Goal: Task Accomplishment & Management: Manage account settings

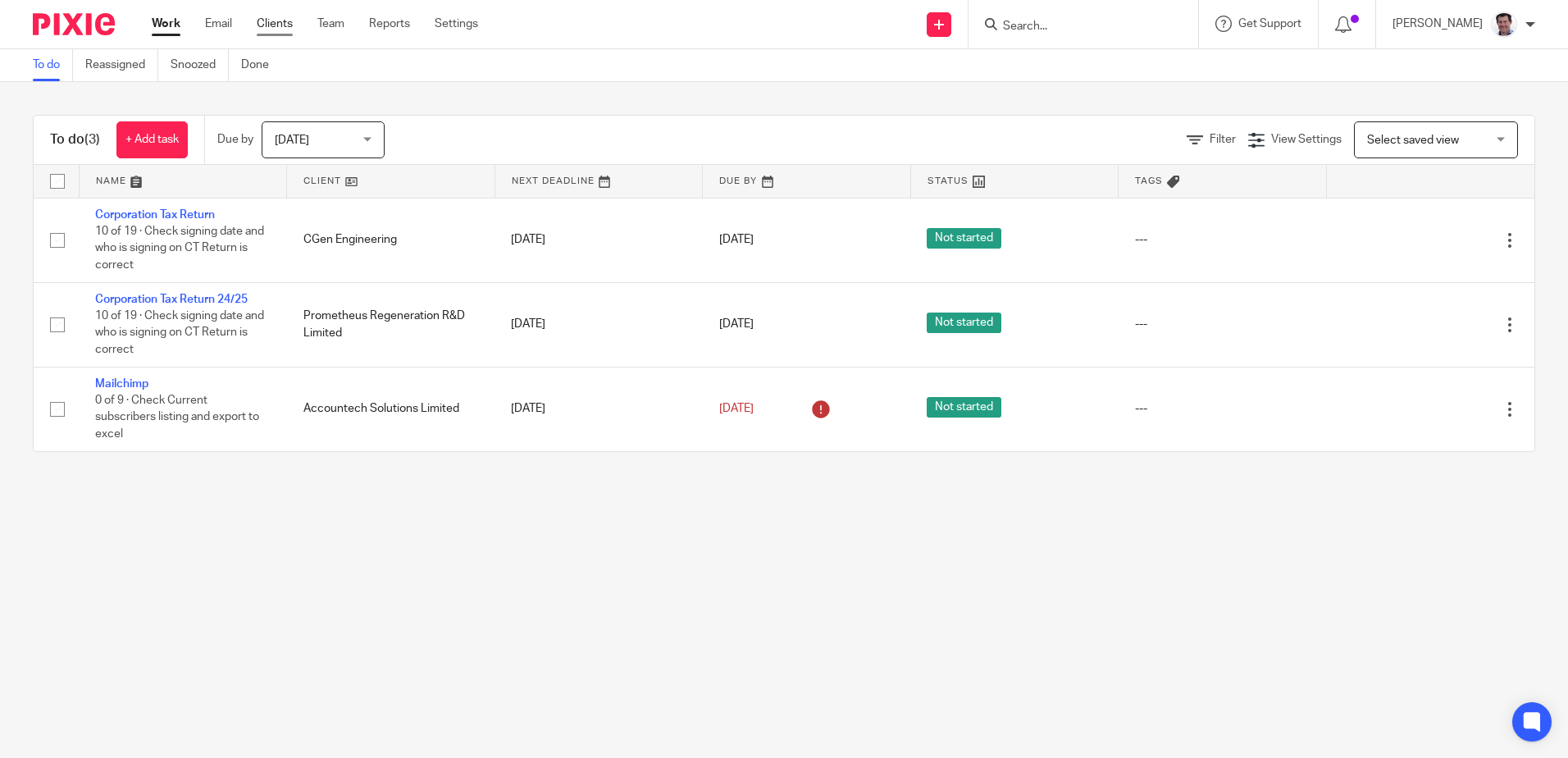
click at [276, 19] on link "Clients" at bounding box center [275, 24] width 36 height 16
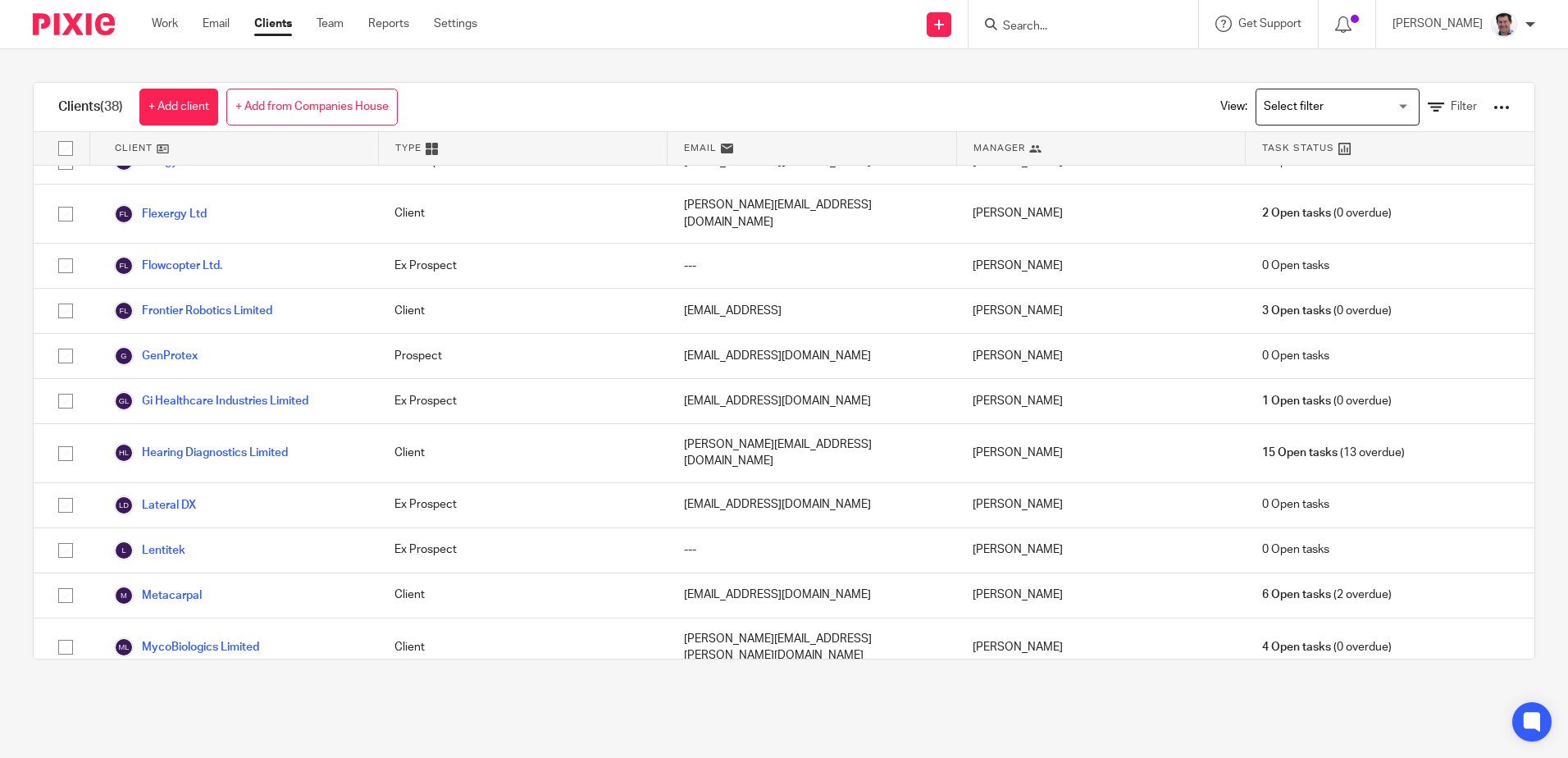
scroll to position [984, 0]
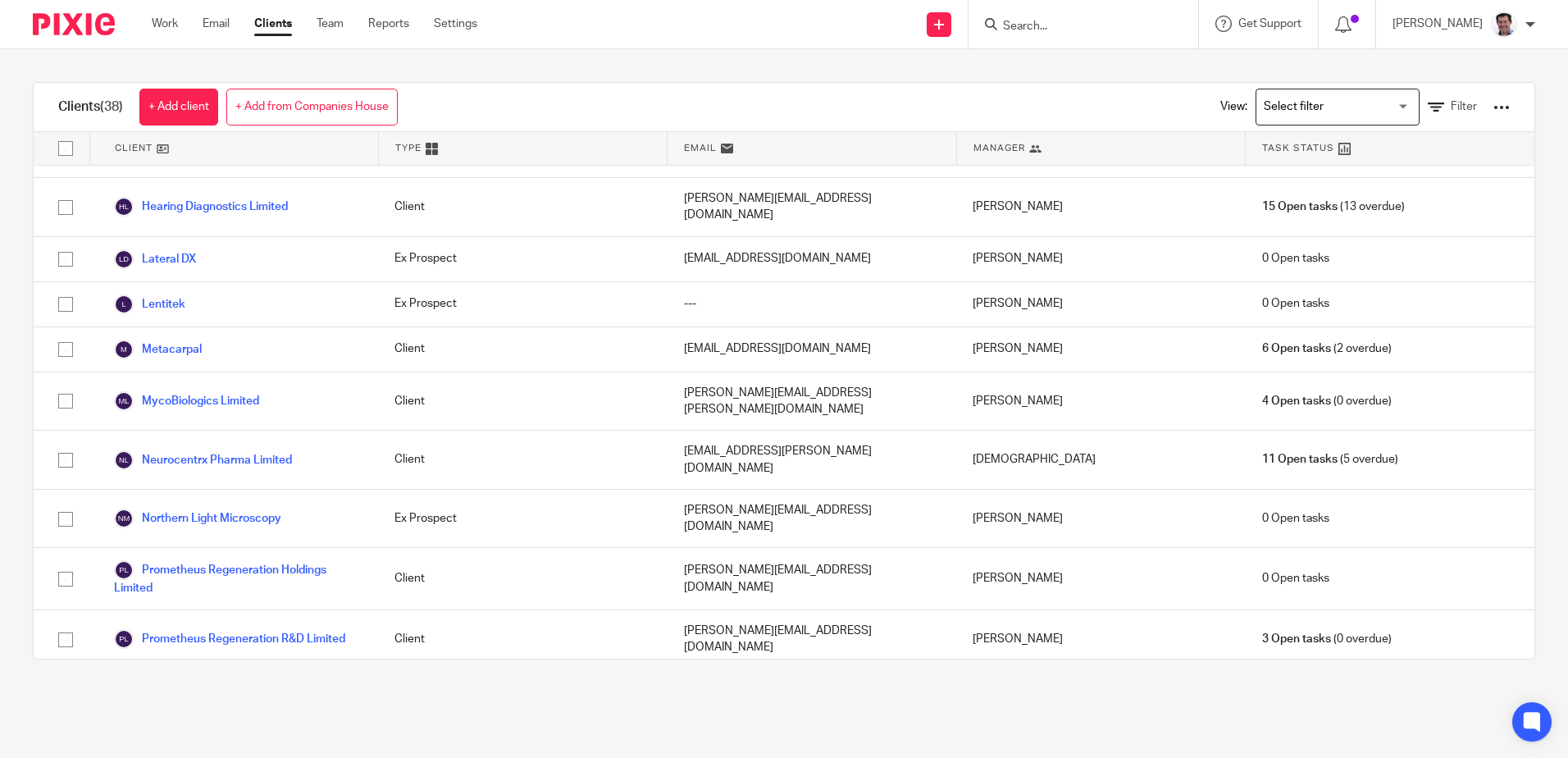
click at [272, 25] on link "Clients" at bounding box center [273, 24] width 38 height 16
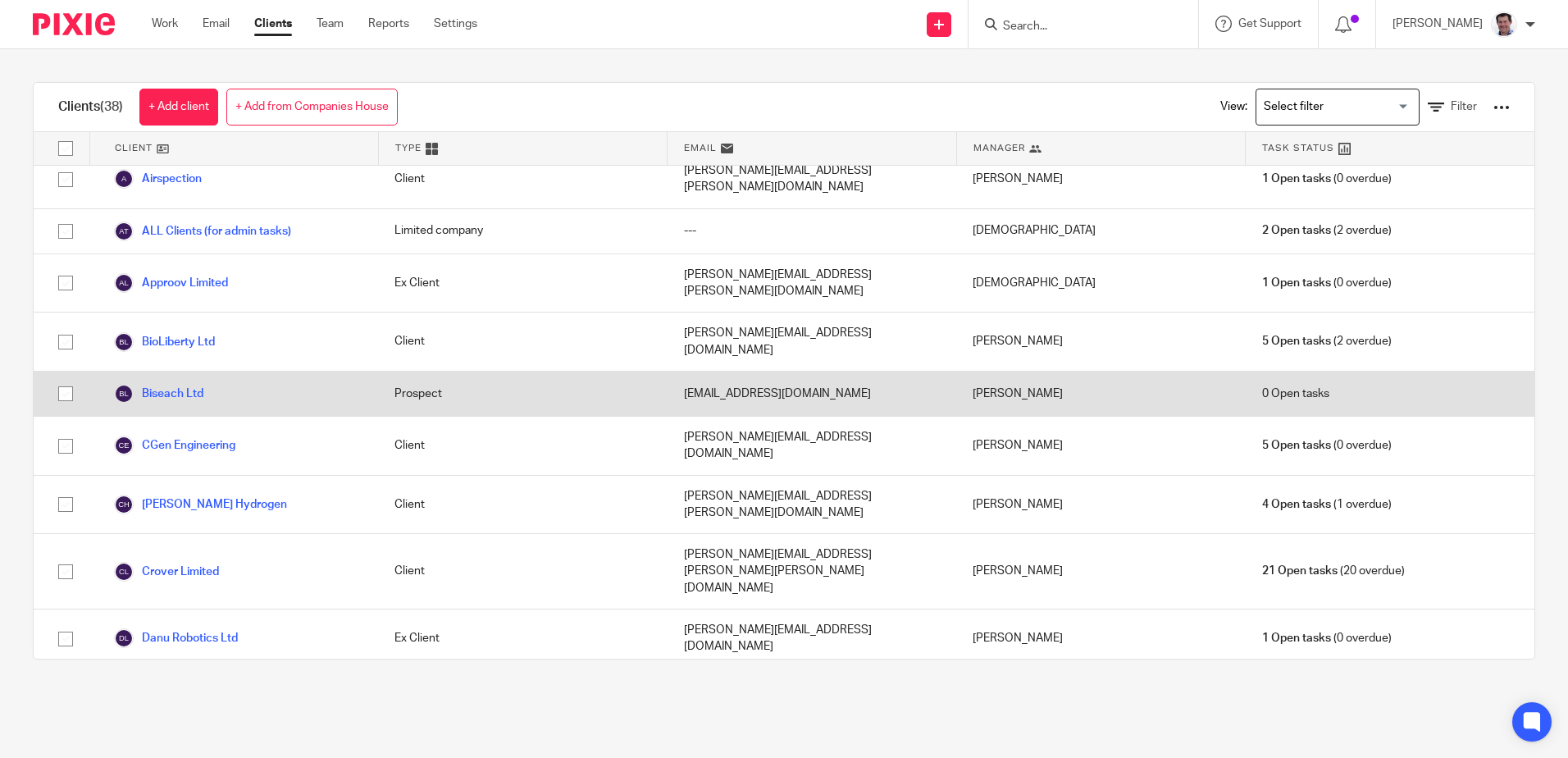
scroll to position [82, 0]
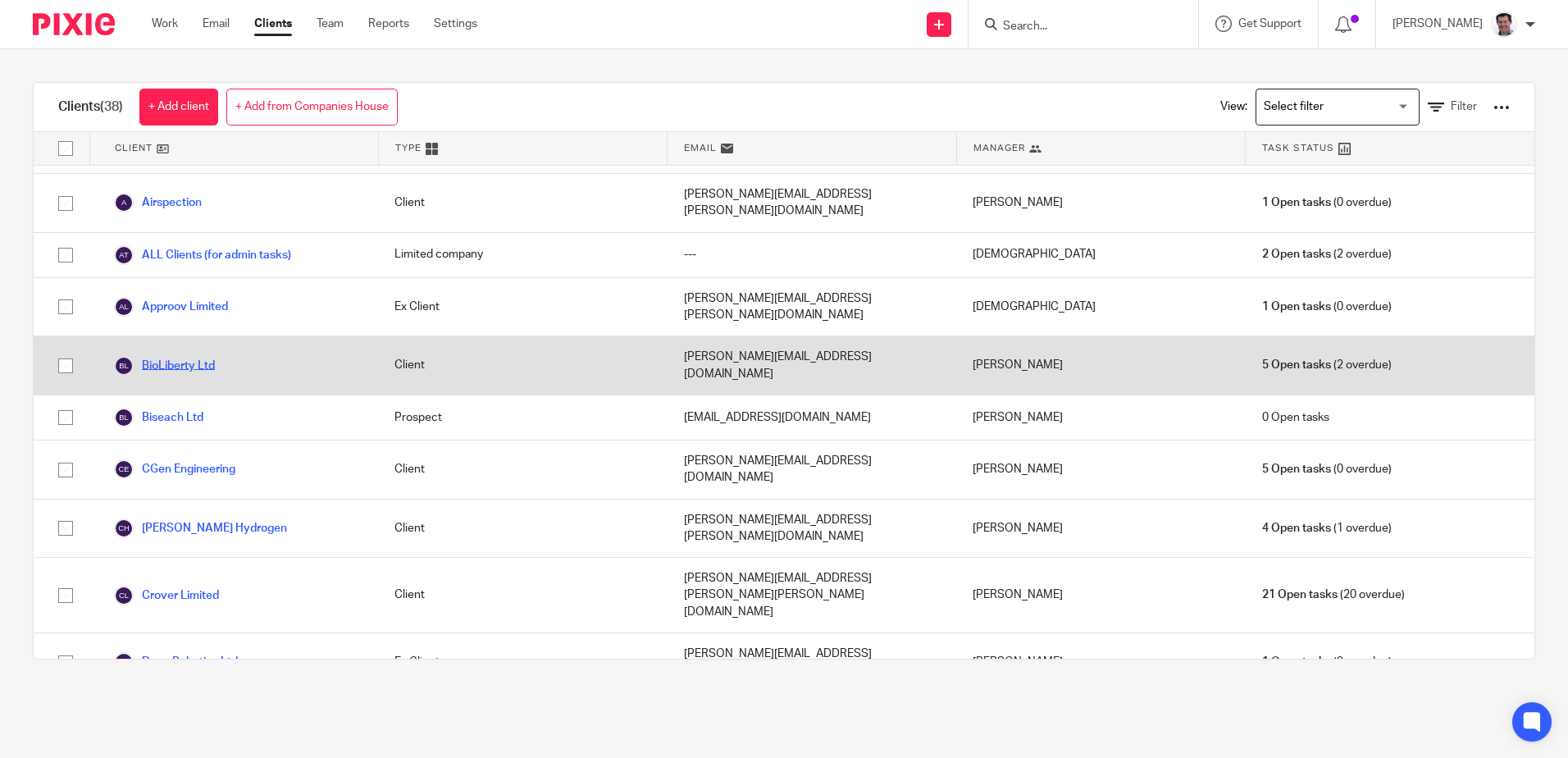
click at [183, 356] on link "BioLiberty Ltd" at bounding box center [163, 366] width 101 height 20
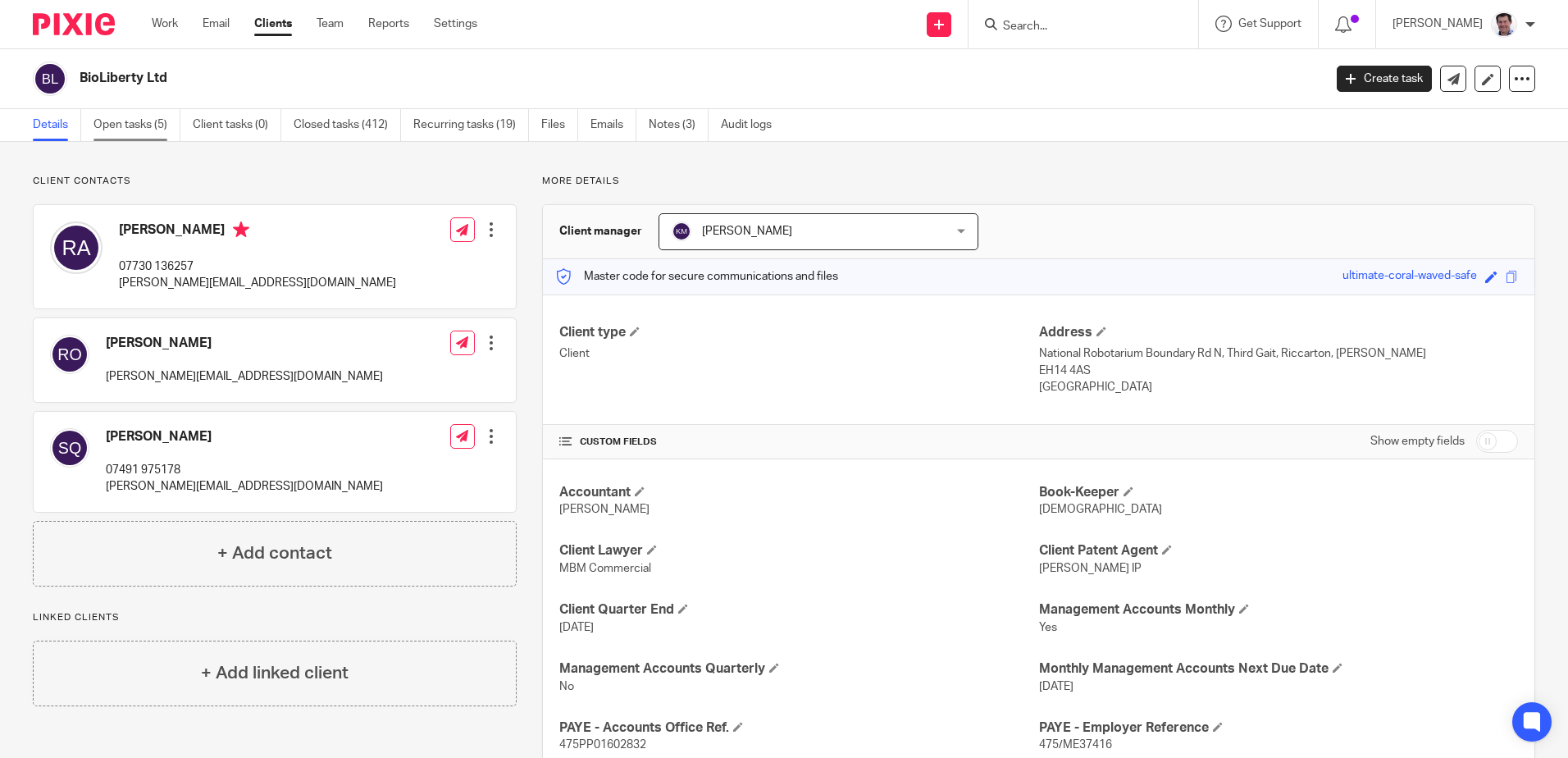
click at [142, 126] on link "Open tasks (5)" at bounding box center [137, 125] width 87 height 32
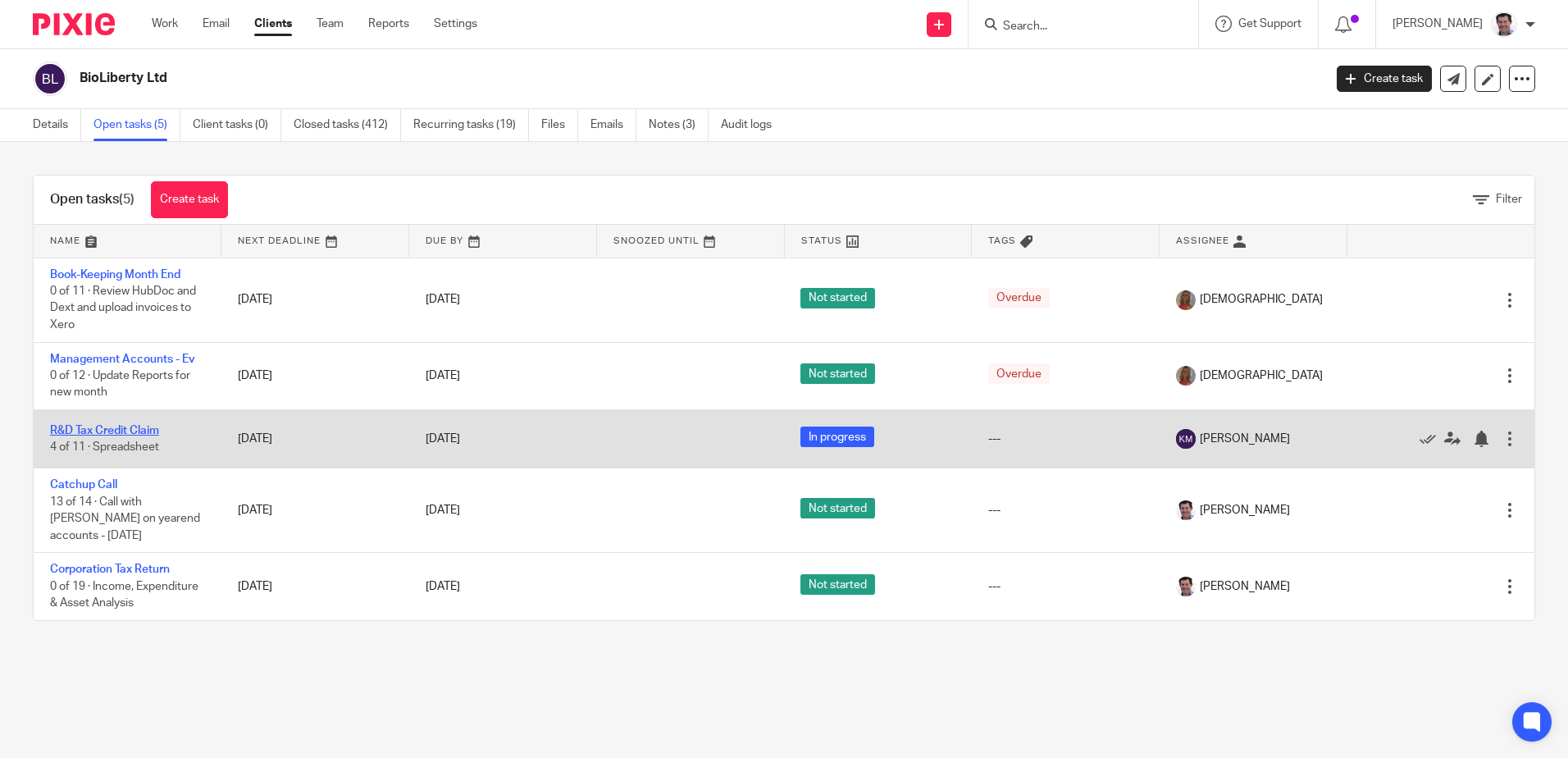
click at [130, 432] on link "R&D Tax Credit Claim" at bounding box center [104, 431] width 109 height 12
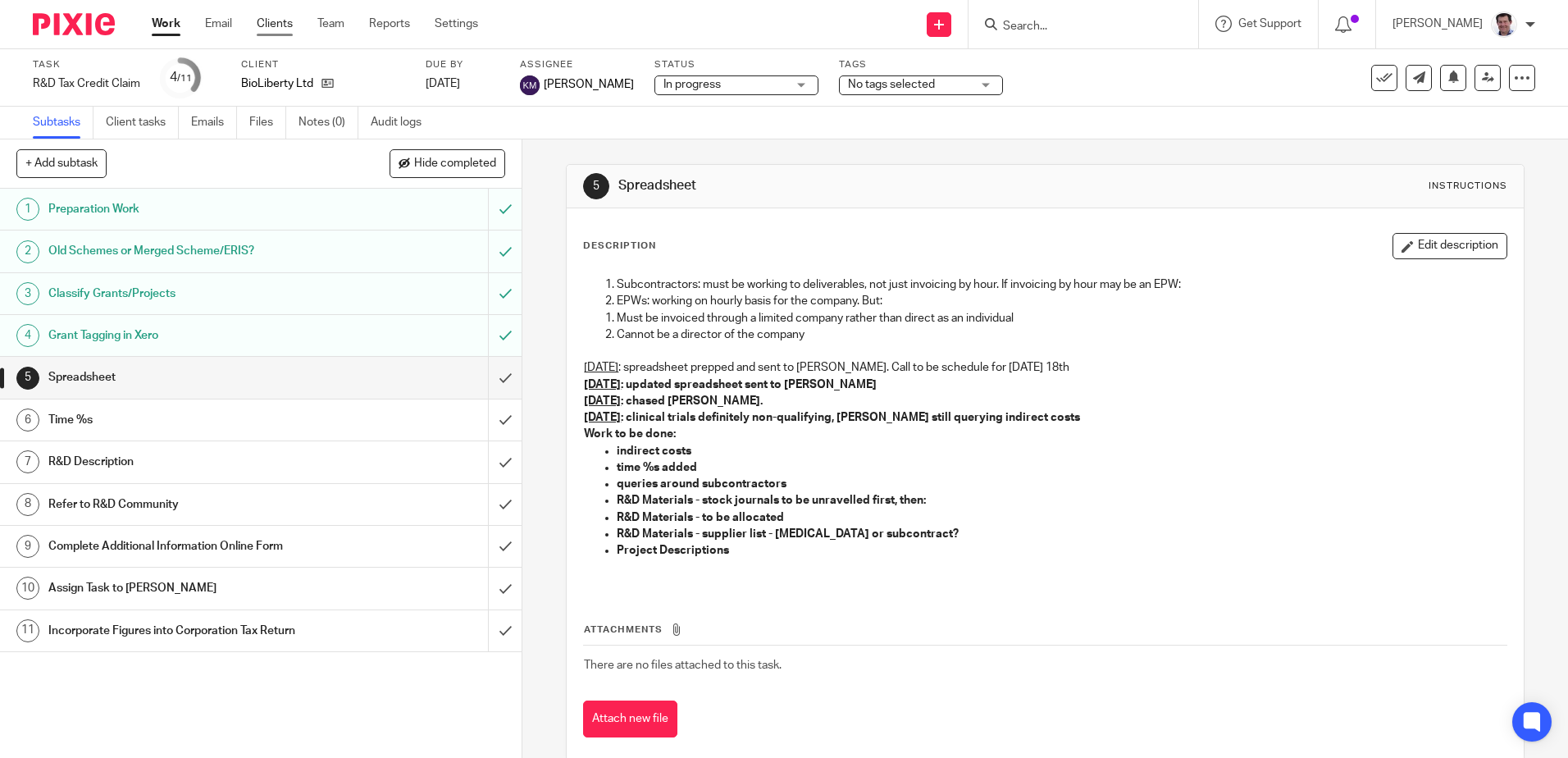
click at [278, 22] on link "Clients" at bounding box center [275, 24] width 36 height 16
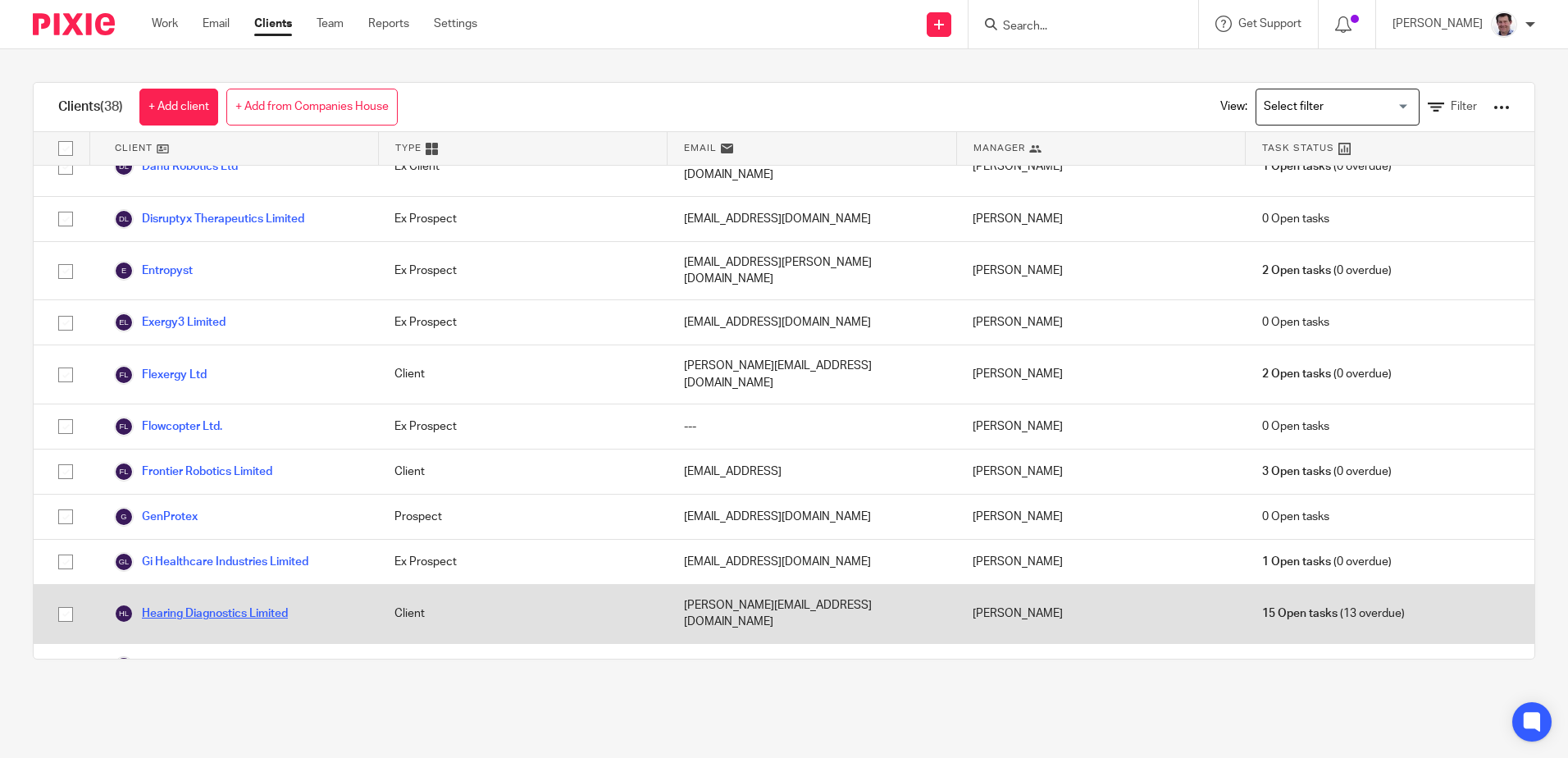
scroll to position [738, 0]
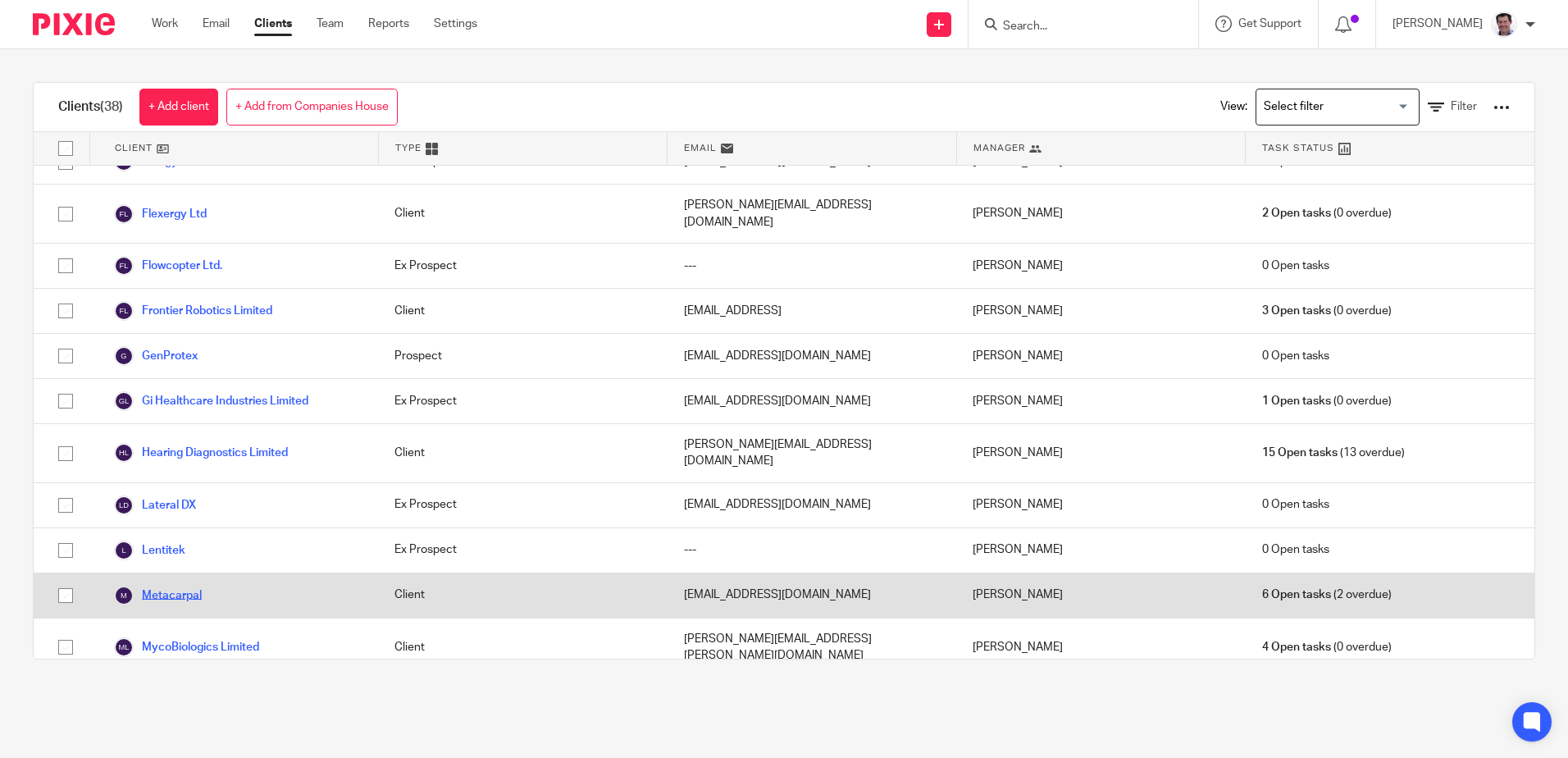
click at [148, 585] on link "Metacarpal" at bounding box center [157, 595] width 88 height 20
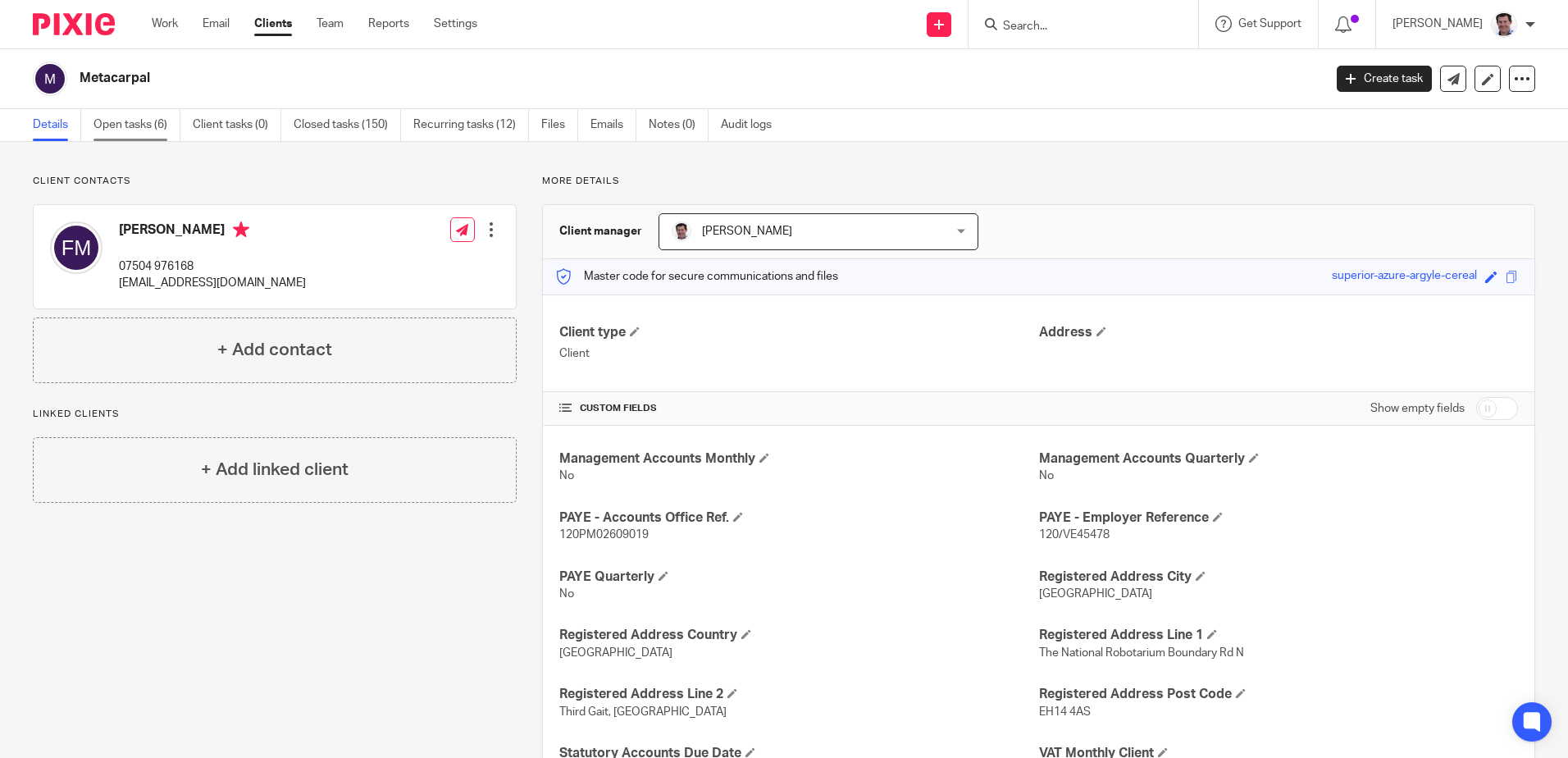
click at [140, 121] on link "Open tasks (6)" at bounding box center [137, 125] width 87 height 32
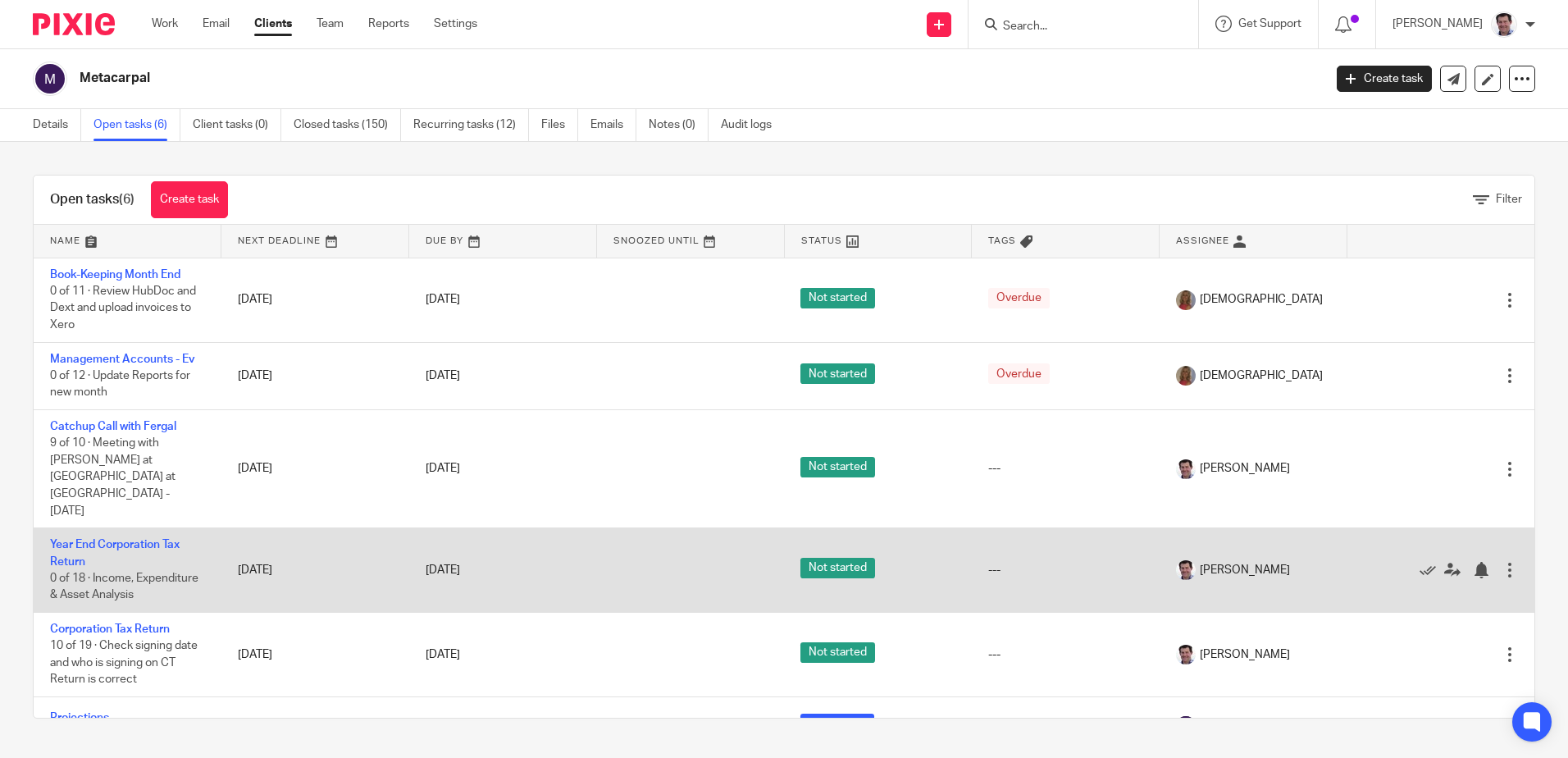
scroll to position [3, 0]
